Goal: Information Seeking & Learning: Learn about a topic

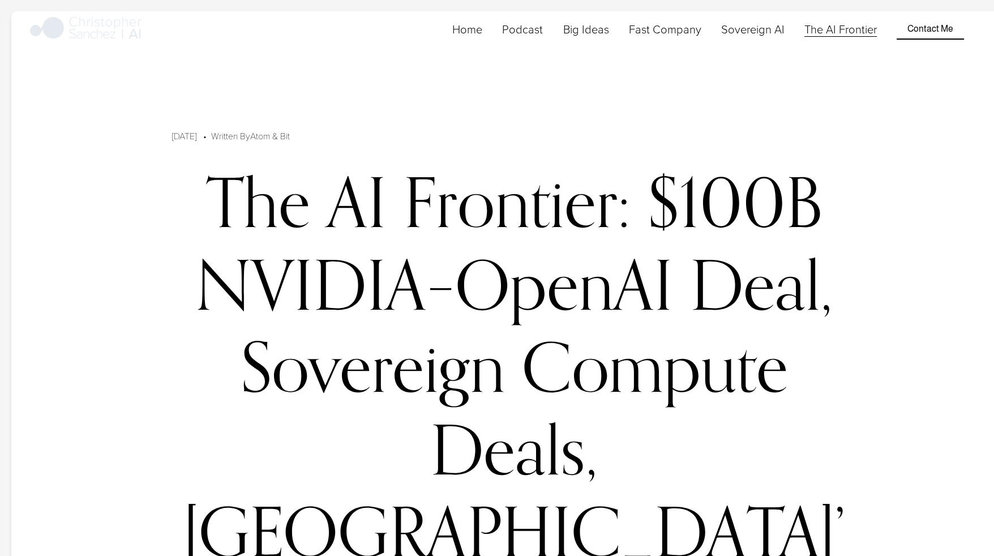
click at [764, 38] on link "Sovereign AI" at bounding box center [752, 29] width 63 height 18
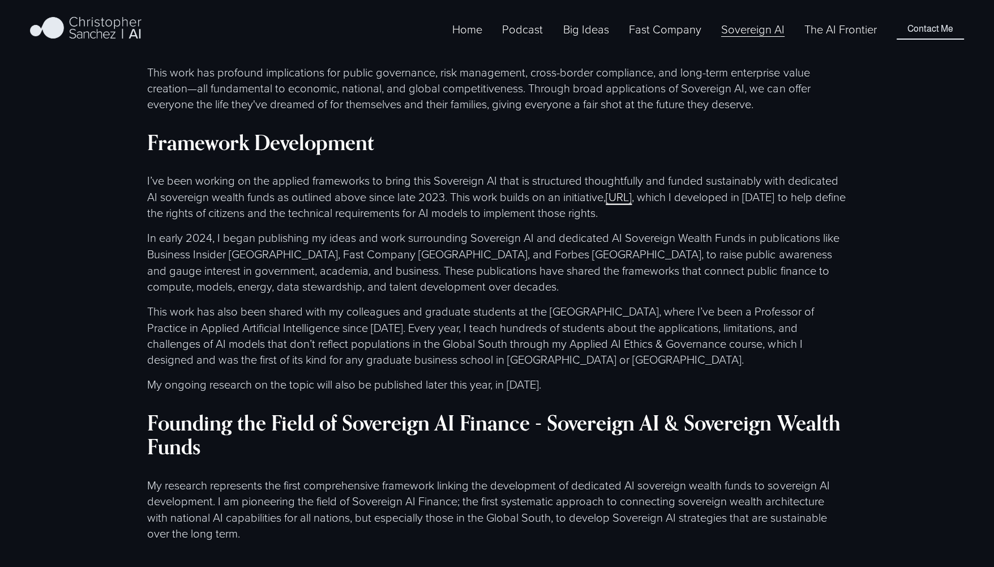
scroll to position [2872, 0]
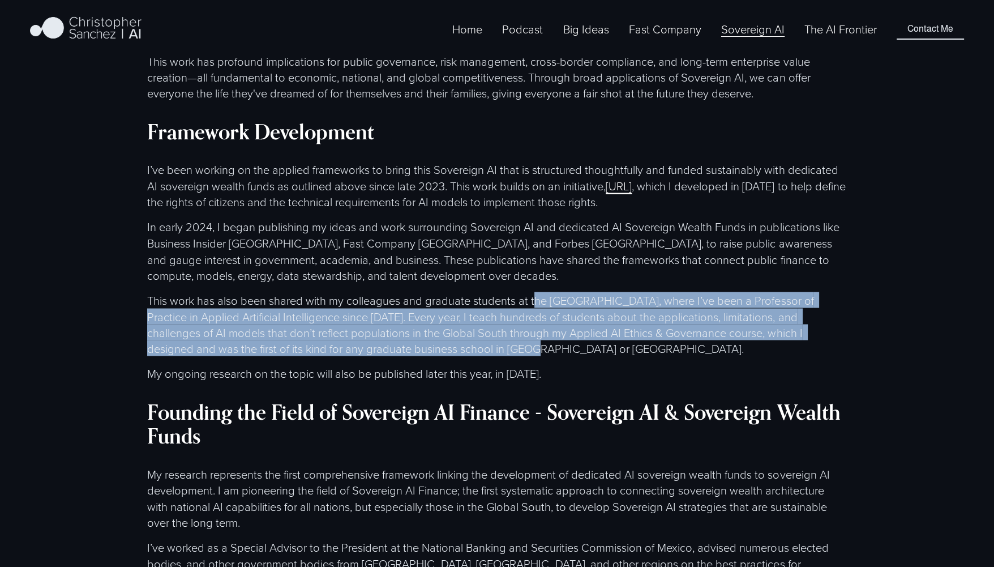
drag, startPoint x: 536, startPoint y: 315, endPoint x: 529, endPoint y: 365, distance: 50.9
click at [529, 356] on p "This work has also been shared with my colleagues and graduate students at the …" at bounding box center [496, 324] width 699 height 64
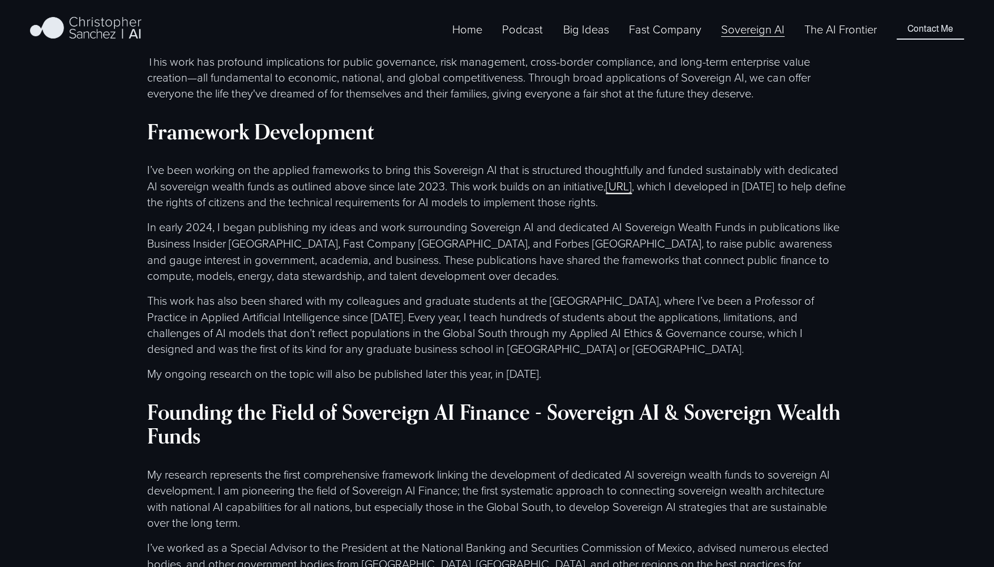
drag, startPoint x: 529, startPoint y: 365, endPoint x: 418, endPoint y: 386, distance: 113.0
click at [418, 381] on p "My ongoing research on the topic will also be published later this year, in 202…" at bounding box center [496, 373] width 699 height 16
click at [190, 306] on p "This work has also been shared with my colleagues and graduate students at the …" at bounding box center [496, 324] width 699 height 64
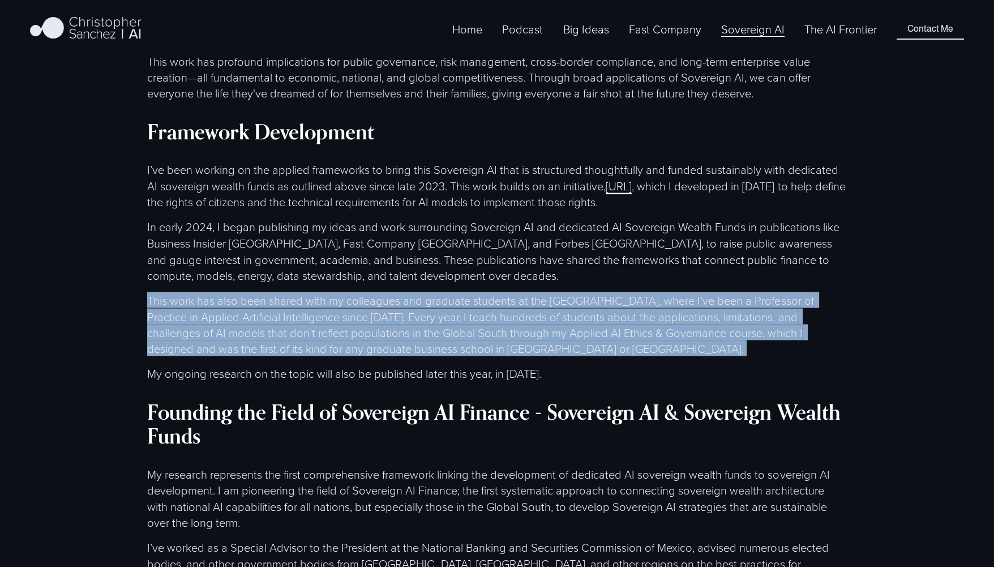
click at [190, 306] on p "This work has also been shared with my colleagues and graduate students at the …" at bounding box center [496, 324] width 699 height 64
drag, startPoint x: 190, startPoint y: 306, endPoint x: 177, endPoint y: 354, distance: 49.3
click at [177, 354] on p "This work has also been shared with my colleagues and graduate students at the …" at bounding box center [496, 324] width 699 height 64
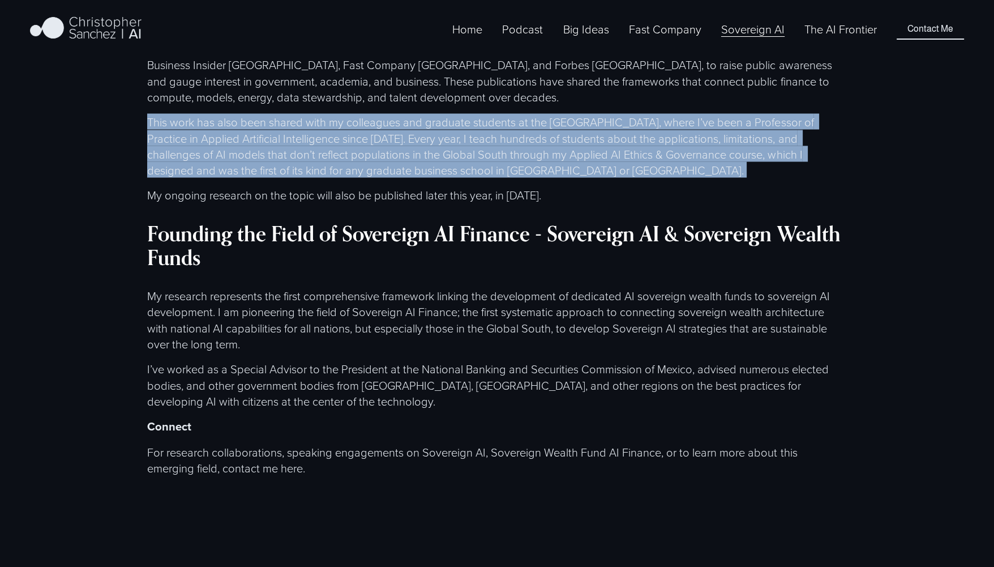
scroll to position [3056, 0]
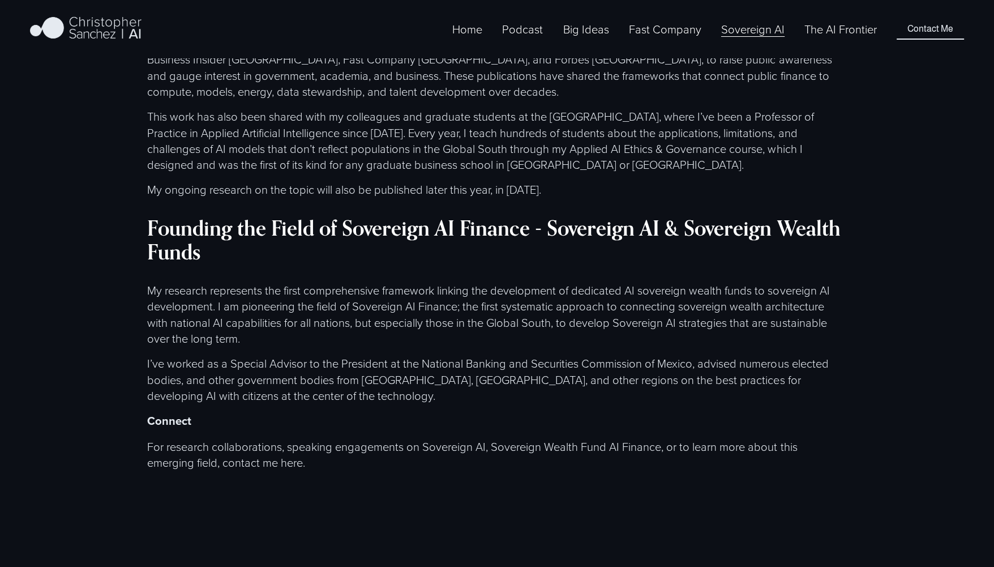
drag, startPoint x: 184, startPoint y: 307, endPoint x: 184, endPoint y: 413, distance: 105.9
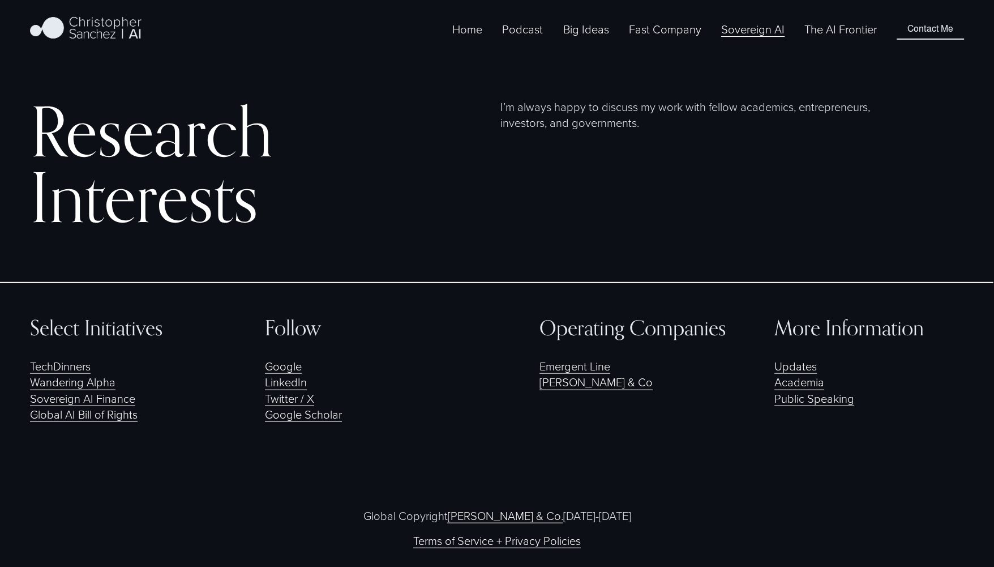
scroll to position [3641, 0]
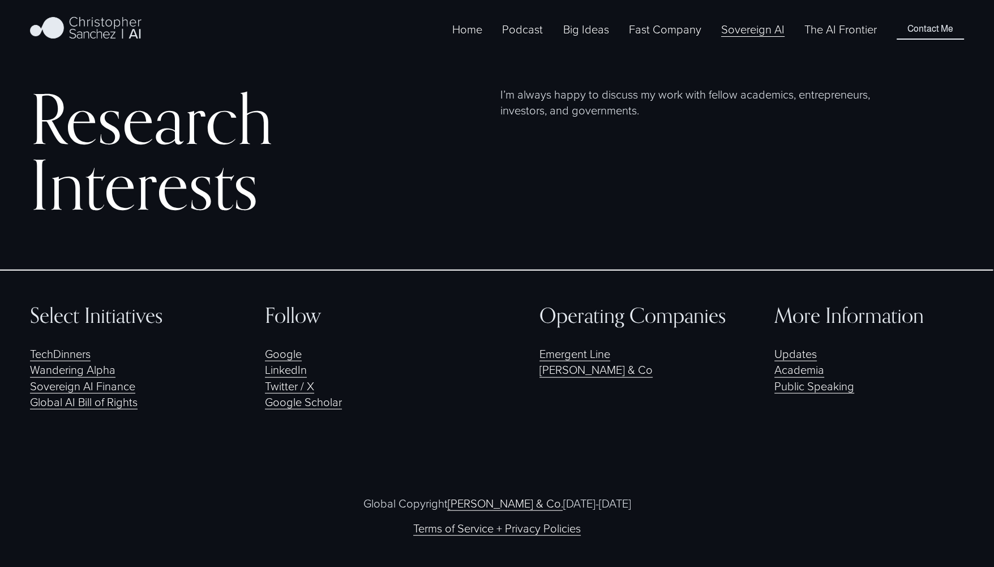
click at [87, 361] on link "TechDinners" at bounding box center [60, 353] width 61 height 16
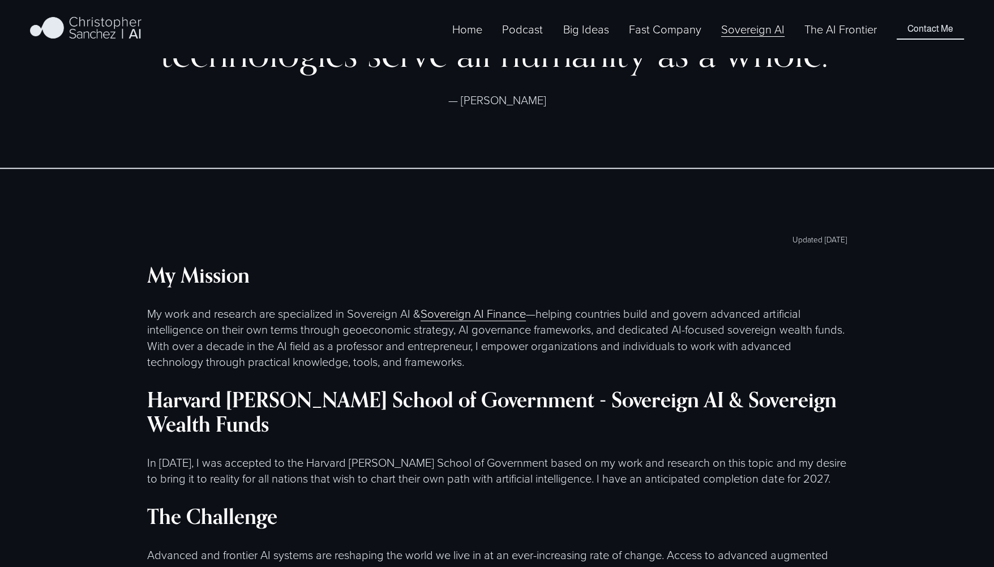
scroll to position [708, 0]
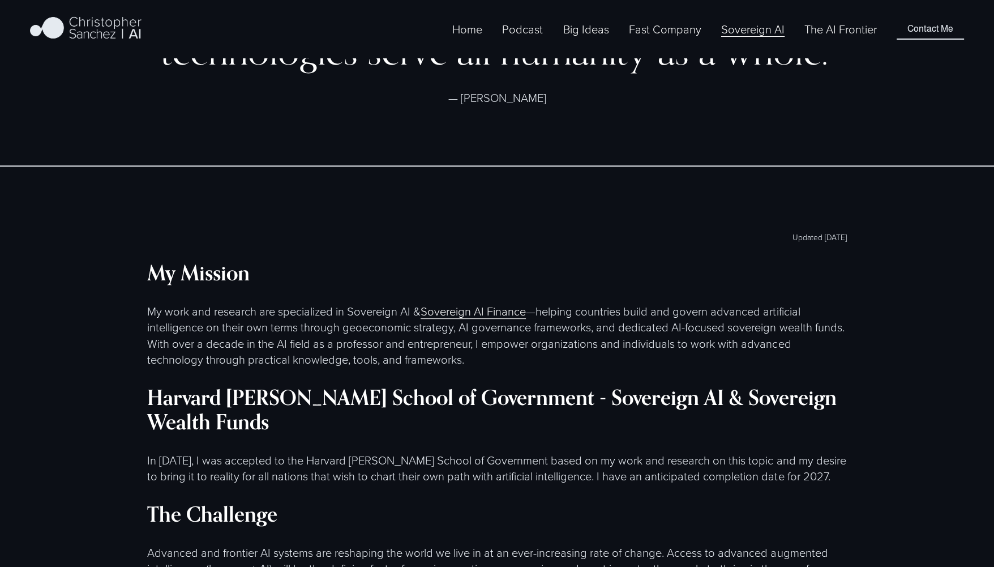
click at [459, 38] on link "Home" at bounding box center [467, 29] width 30 height 18
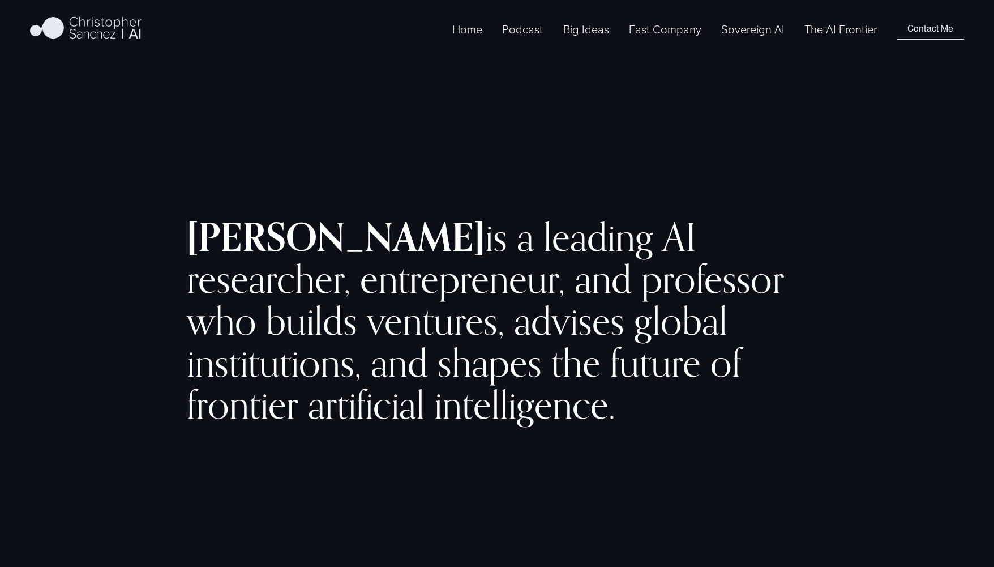
click at [510, 38] on link "Podcast" at bounding box center [522, 29] width 41 height 18
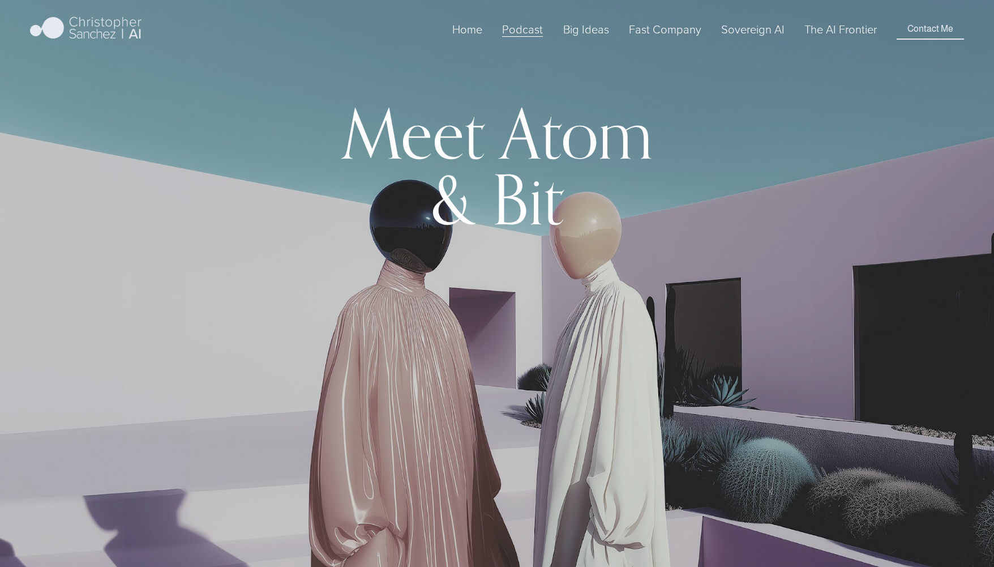
click at [596, 37] on span "Big Ideas" at bounding box center [586, 29] width 46 height 16
click at [865, 38] on link "The AI Frontier" at bounding box center [841, 29] width 72 height 18
